Goal: Book appointment/travel/reservation

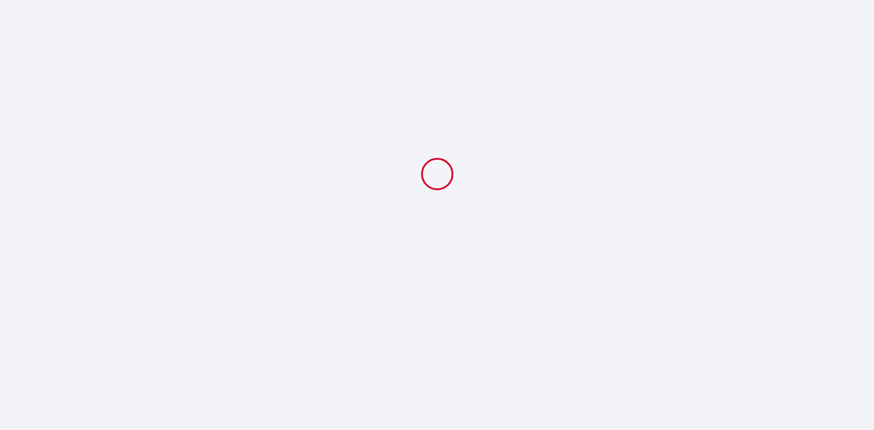
select select
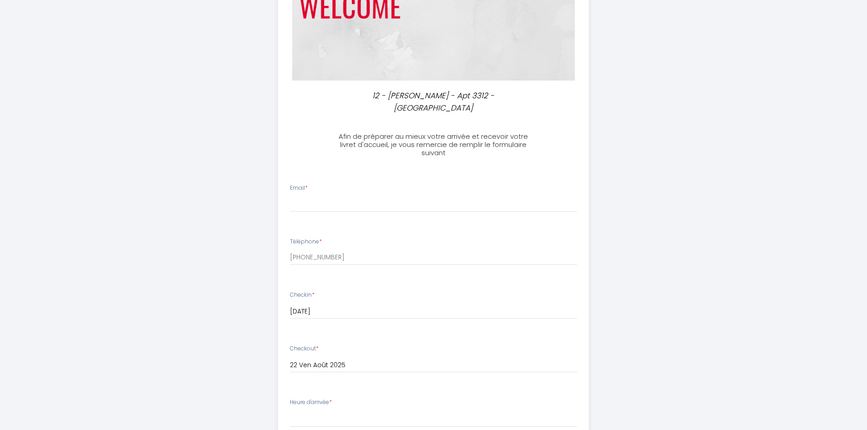
scroll to position [137, 0]
click at [336, 204] on input "Email *" at bounding box center [433, 203] width 287 height 16
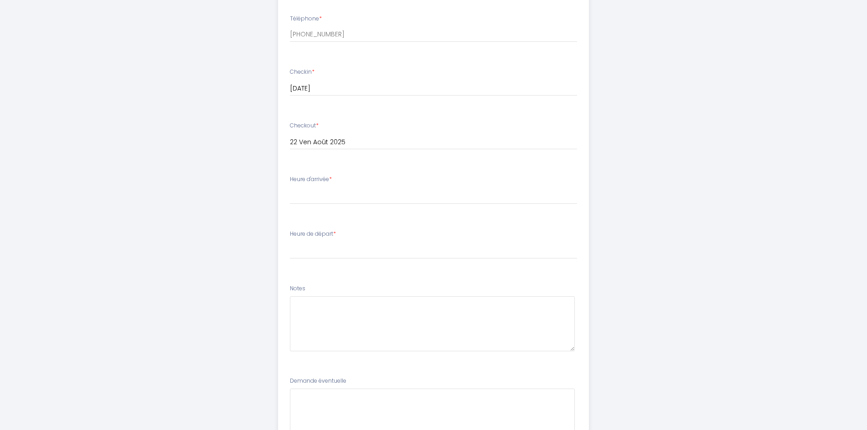
scroll to position [364, 0]
type input "[EMAIL_ADDRESS][DOMAIN_NAME]"
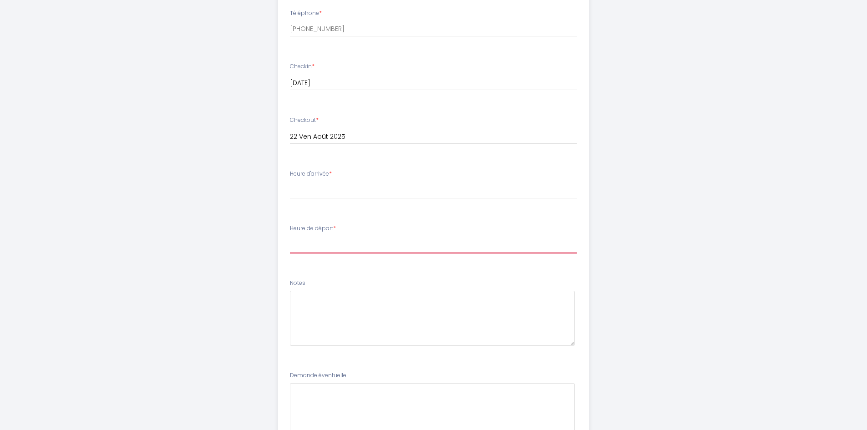
click at [316, 240] on select "00:00 00:30 01:00 01:30 02:00 02:30 03:00 03:30 04:00 04:30 05:00 05:30 06:00 0…" at bounding box center [433, 244] width 287 height 17
select select "11:00"
click at [290, 236] on select "00:00 00:30 01:00 01:30 02:00 02:30 03:00 03:30 04:00 04:30 05:00 05:30 06:00 0…" at bounding box center [433, 244] width 287 height 17
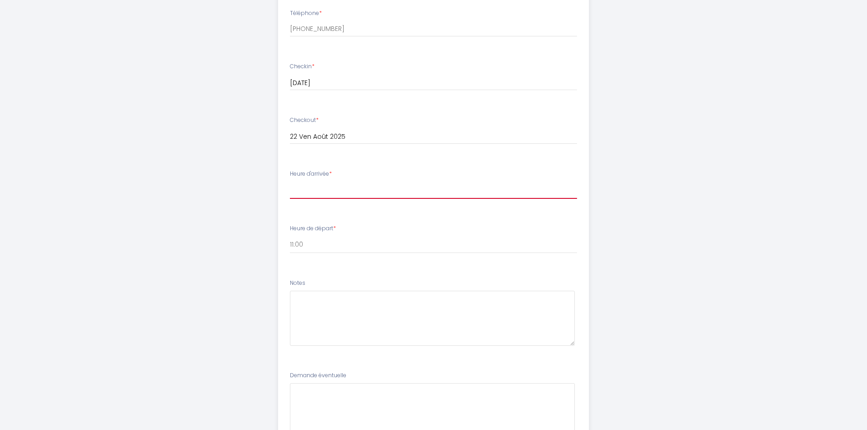
click at [312, 191] on select "16:00 16:30 17:00 17:30 18:00 18:30 19:00 19:30 20:00" at bounding box center [433, 190] width 287 height 17
select select "17:00"
click at [290, 182] on select "16:00 16:30 17:00 17:30 18:00 18:30 19:00 19:30 20:00" at bounding box center [433, 190] width 287 height 17
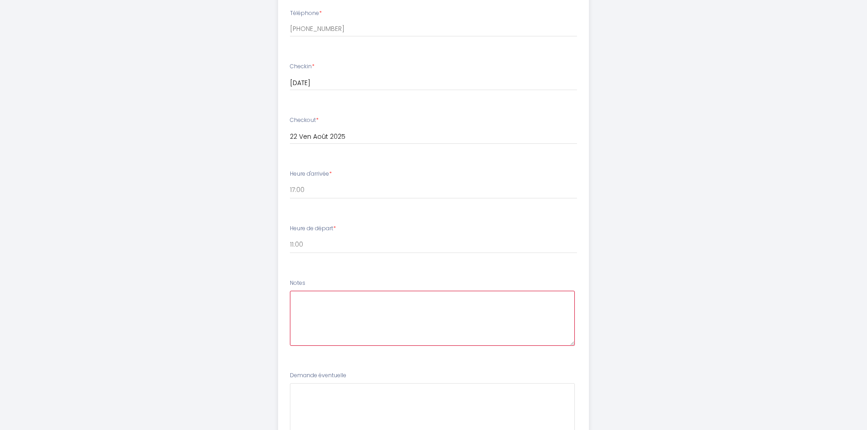
click at [325, 313] on textarea at bounding box center [432, 318] width 285 height 55
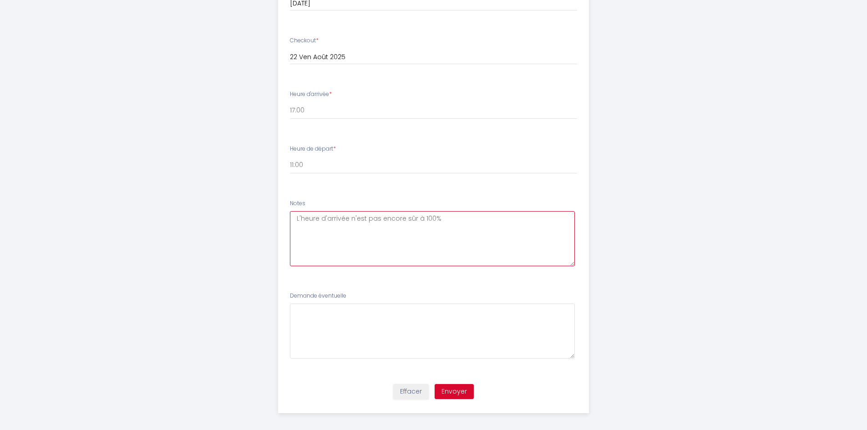
scroll to position [450, 0]
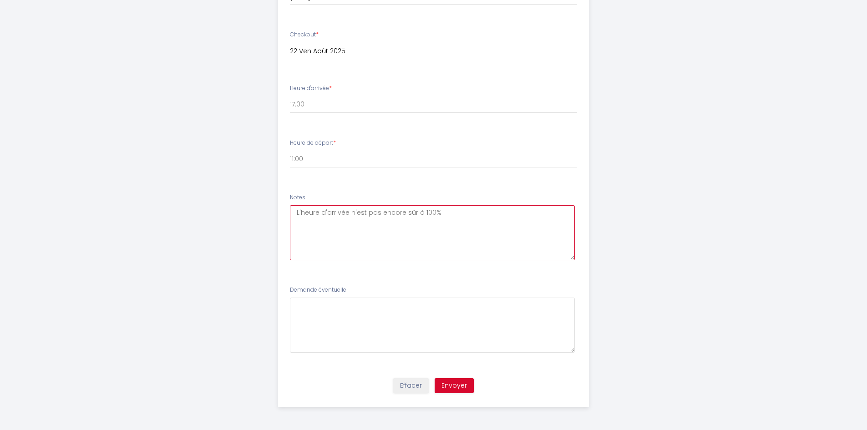
type textarea "L'heure d'arrivée n'est pas encore sûr à 100%"
click at [461, 385] on button "Envoyer" at bounding box center [454, 385] width 39 height 15
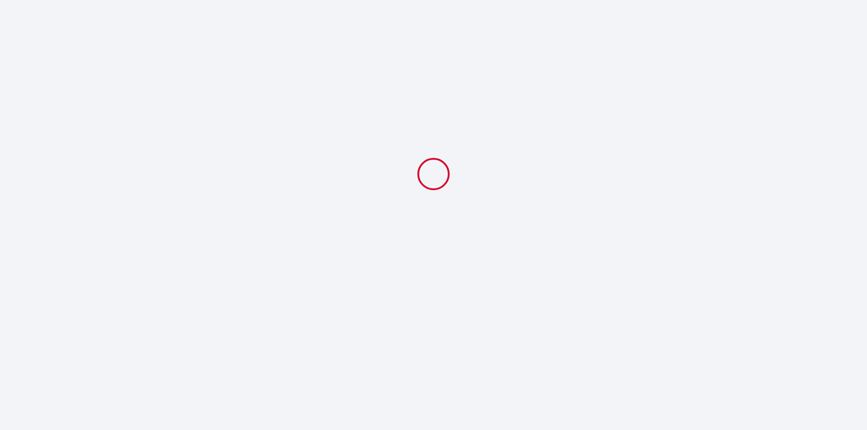
select select "17:00"
select select "11:00"
